Goal: Navigation & Orientation: Find specific page/section

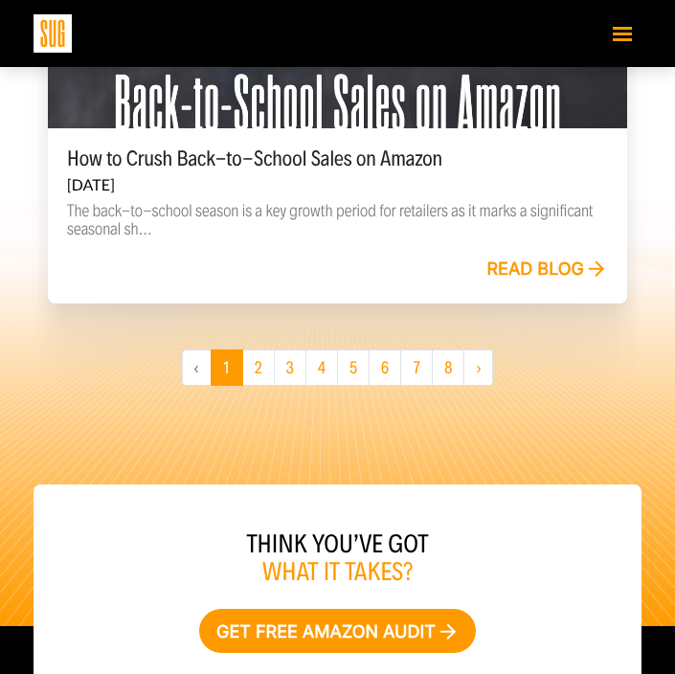
scroll to position [3872, 0]
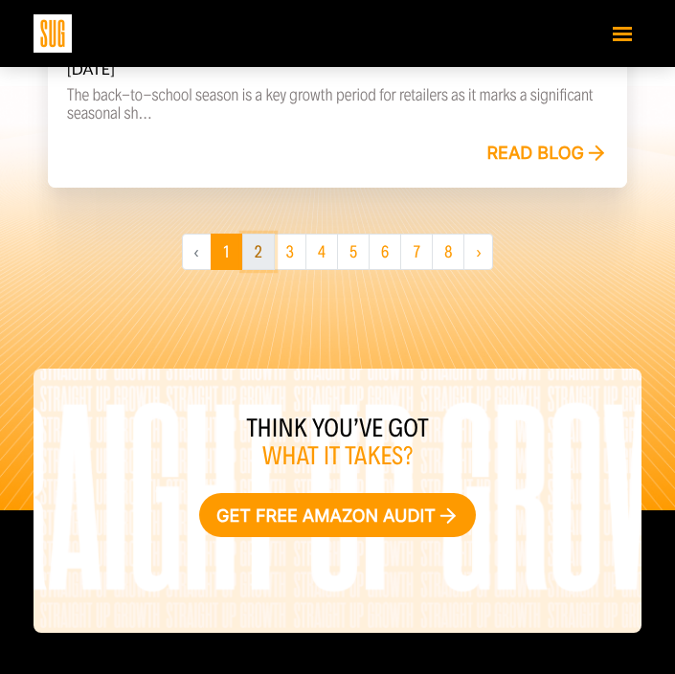
click at [256, 259] on link "2" at bounding box center [258, 251] width 33 height 36
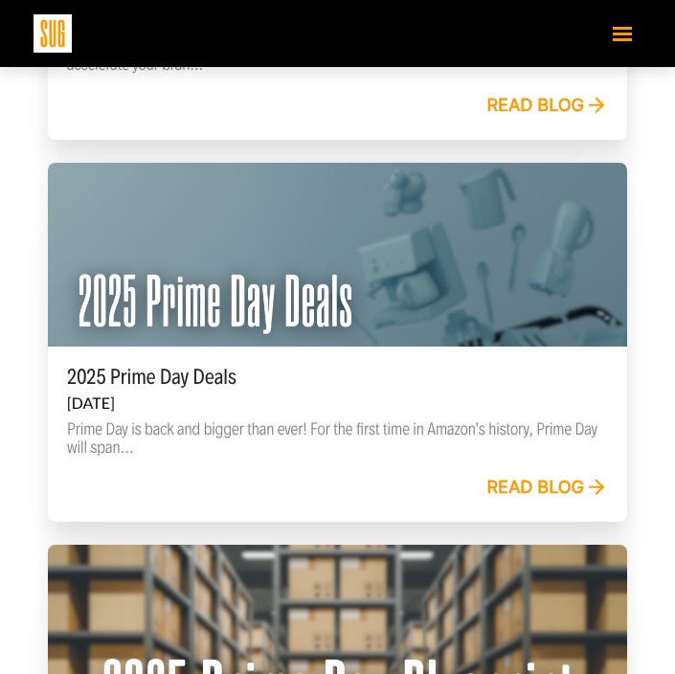
scroll to position [2776, 0]
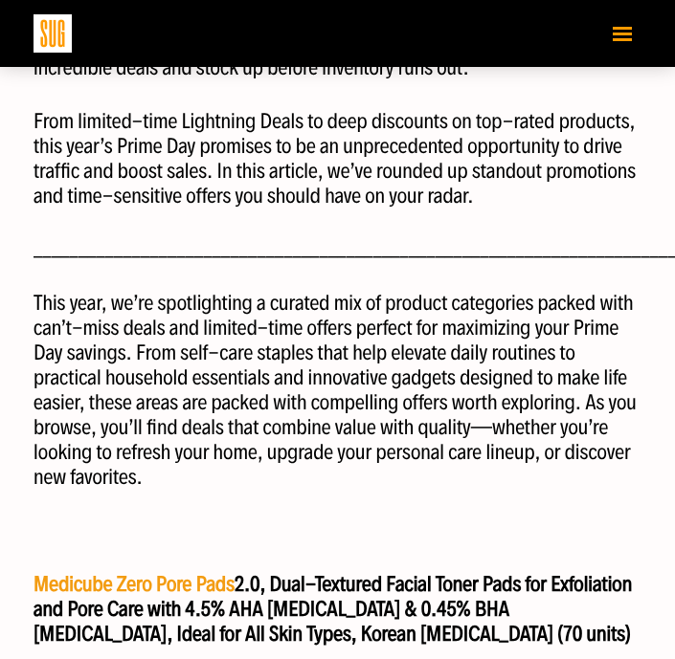
scroll to position [253, 0]
